Goal: Task Accomplishment & Management: Complete application form

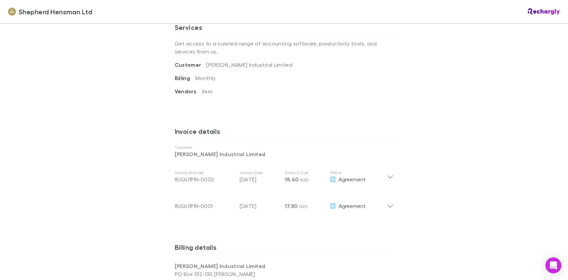
scroll to position [265, 0]
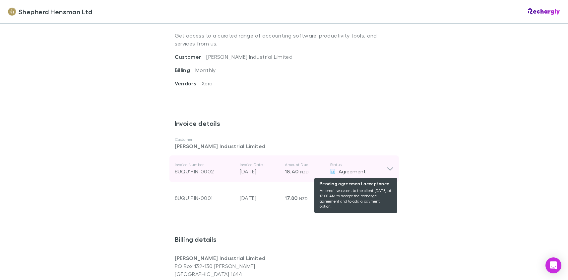
click at [380, 168] on div "Agreement" at bounding box center [358, 171] width 57 height 8
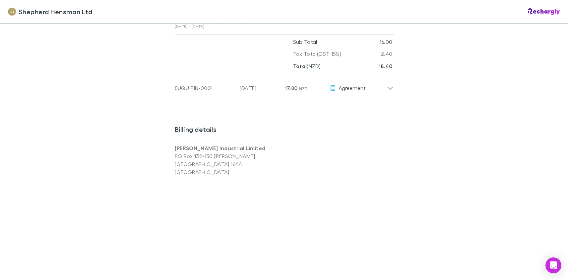
scroll to position [464, 0]
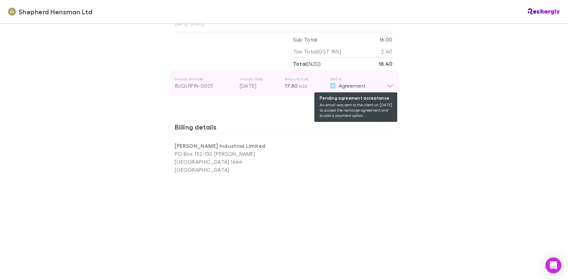
click at [378, 87] on div "Agreement" at bounding box center [358, 86] width 57 height 8
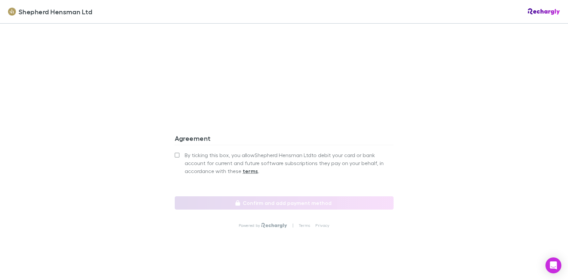
scroll to position [770, 0]
click at [177, 154] on label "By ticking this box, you allow Shepherd Hensman Ltd to debit your card or bank …" at bounding box center [284, 162] width 219 height 24
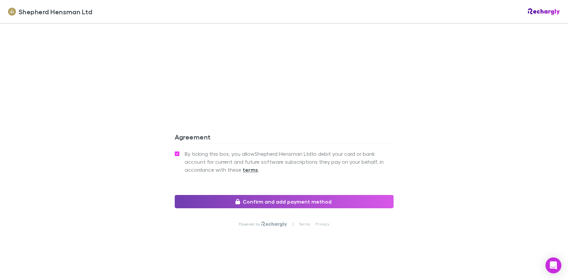
click at [288, 204] on button "Confirm and add payment method" at bounding box center [284, 201] width 219 height 13
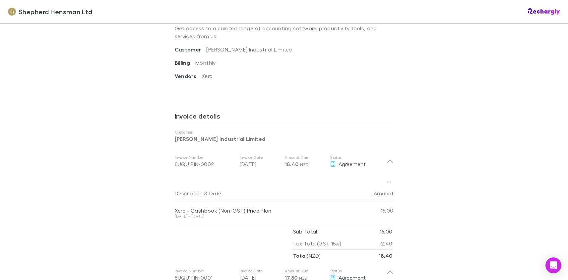
scroll to position [40, 0]
